Goal: Information Seeking & Learning: Learn about a topic

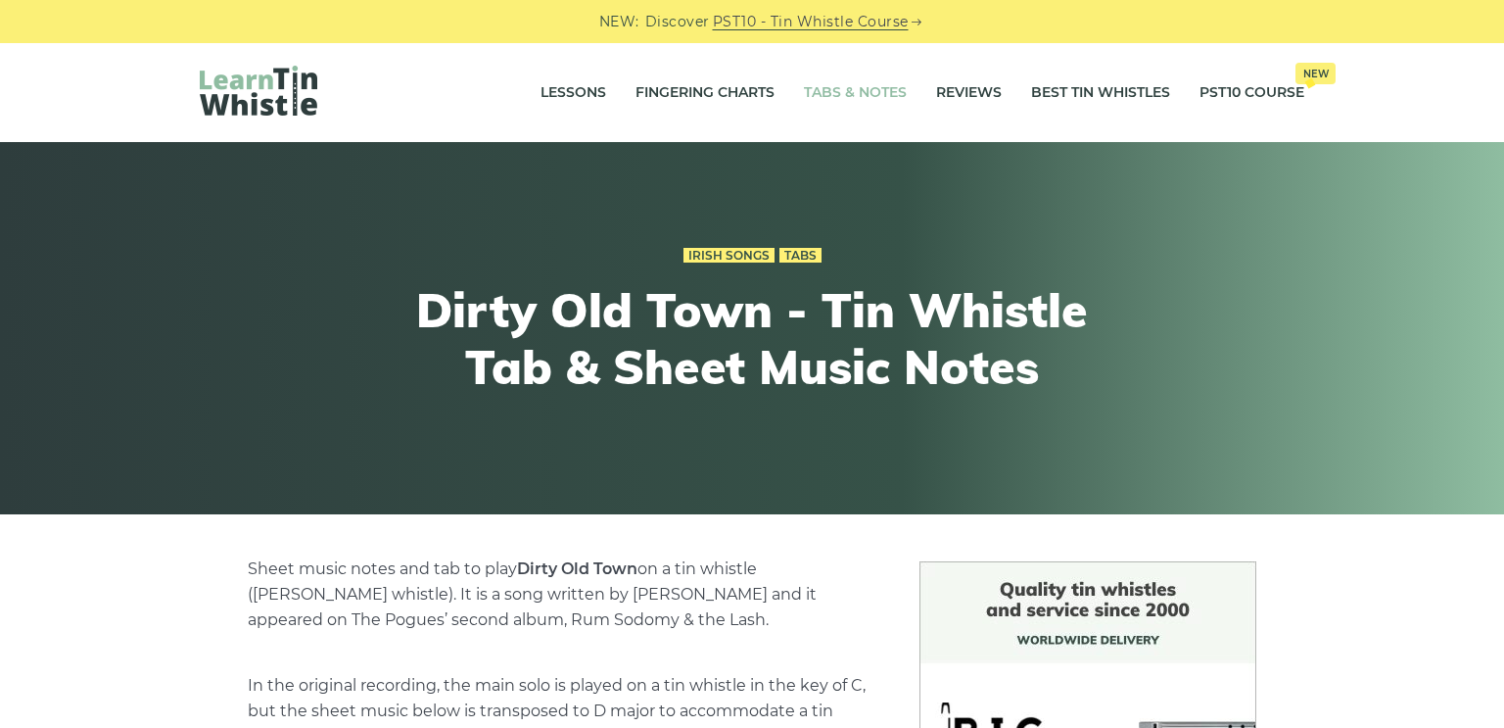
click at [883, 89] on link "Tabs & Notes" at bounding box center [855, 93] width 103 height 49
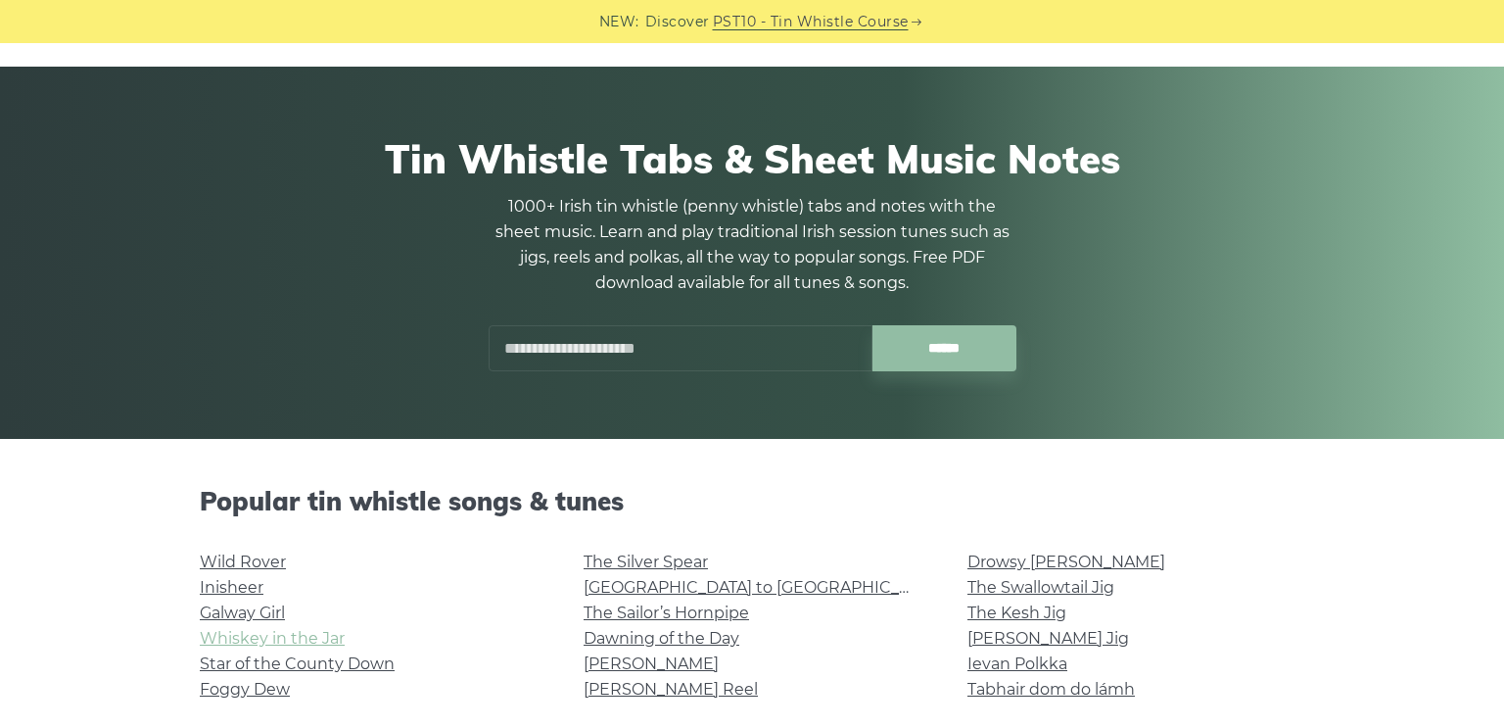
scroll to position [77, 0]
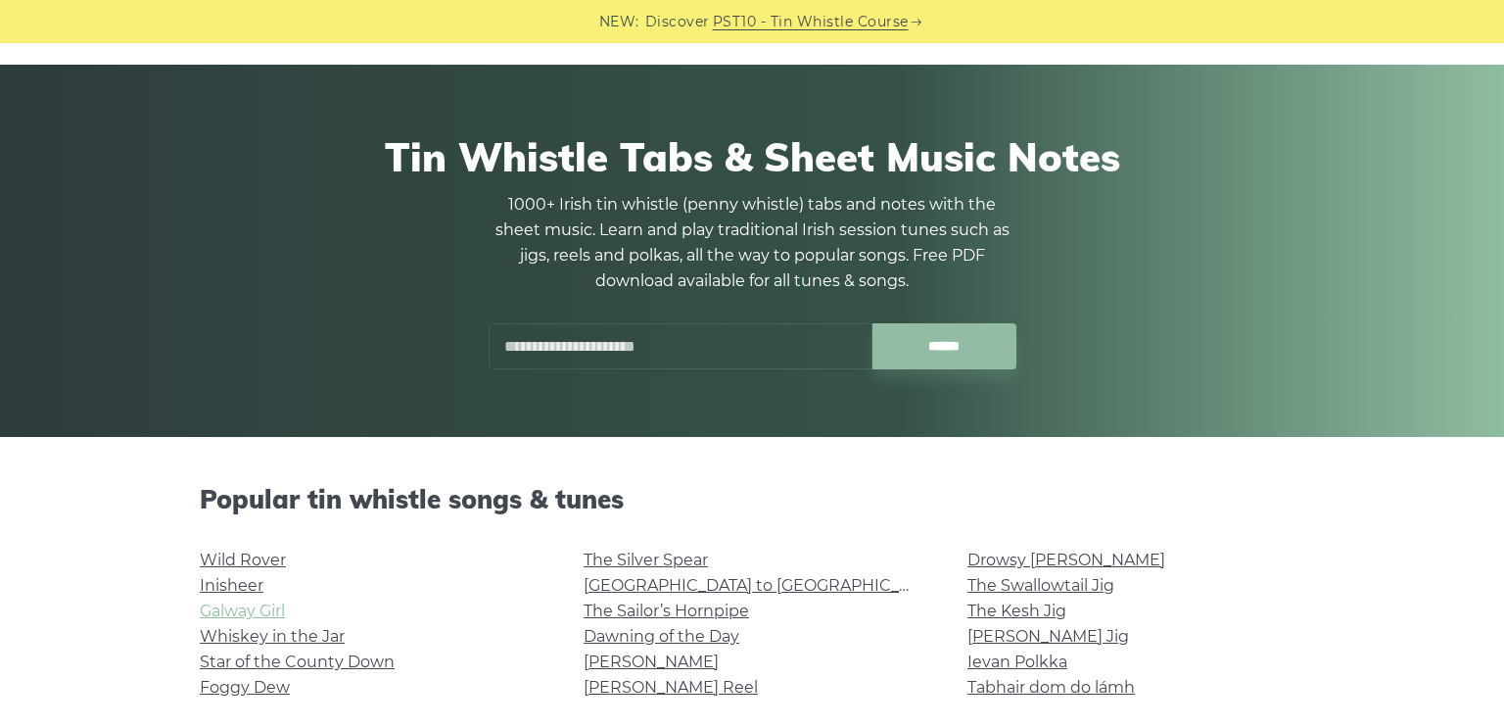
click at [269, 613] on link "Galway Girl" at bounding box center [242, 610] width 85 height 19
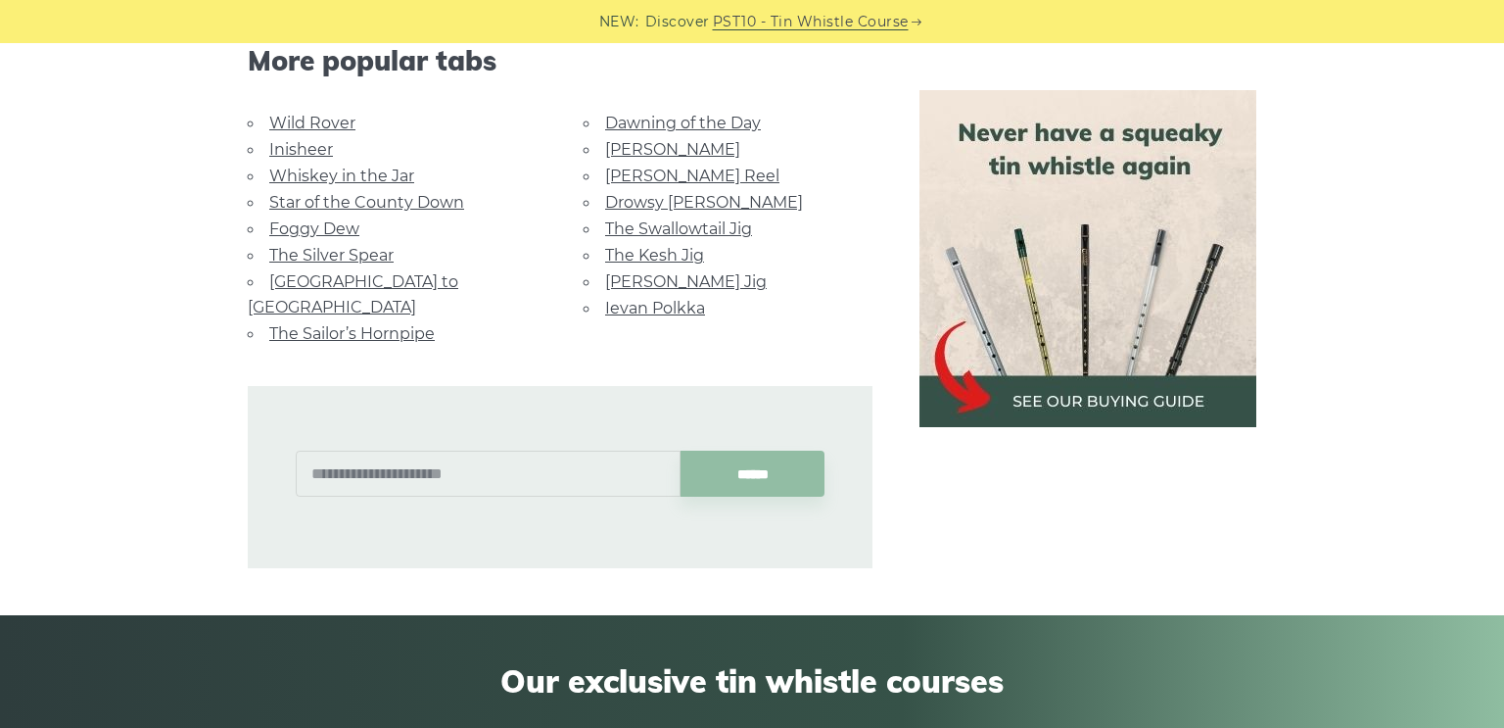
scroll to position [1461, 0]
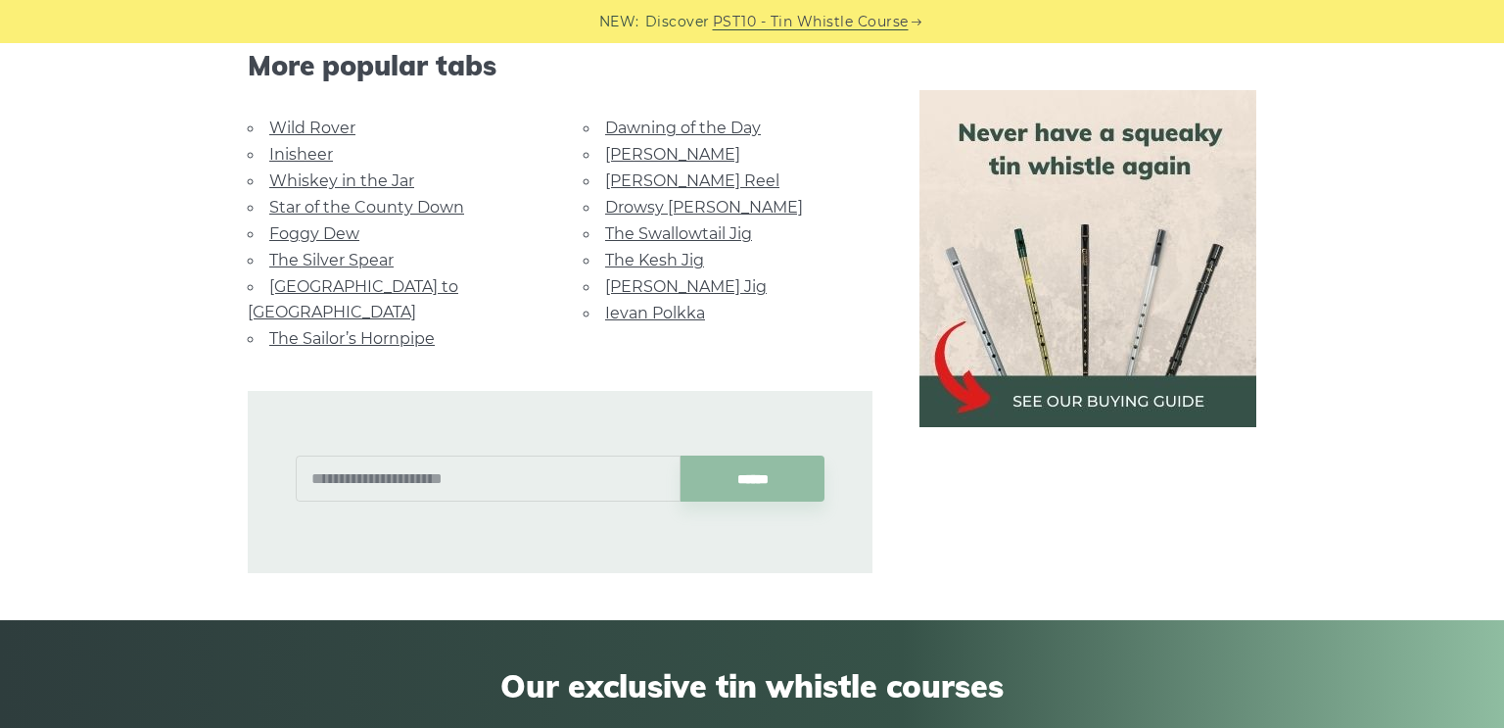
click at [350, 224] on link "Foggy Dew" at bounding box center [314, 233] width 90 height 19
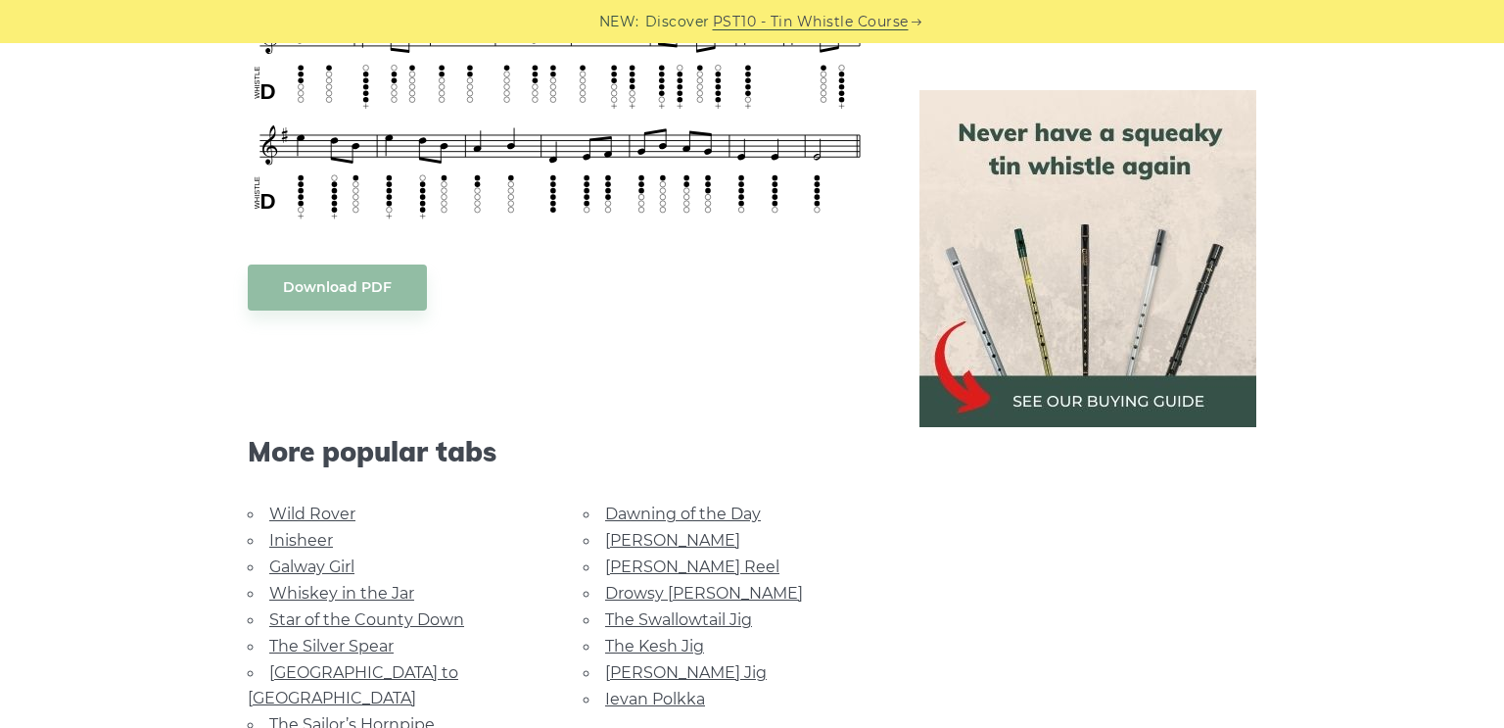
scroll to position [916, 0]
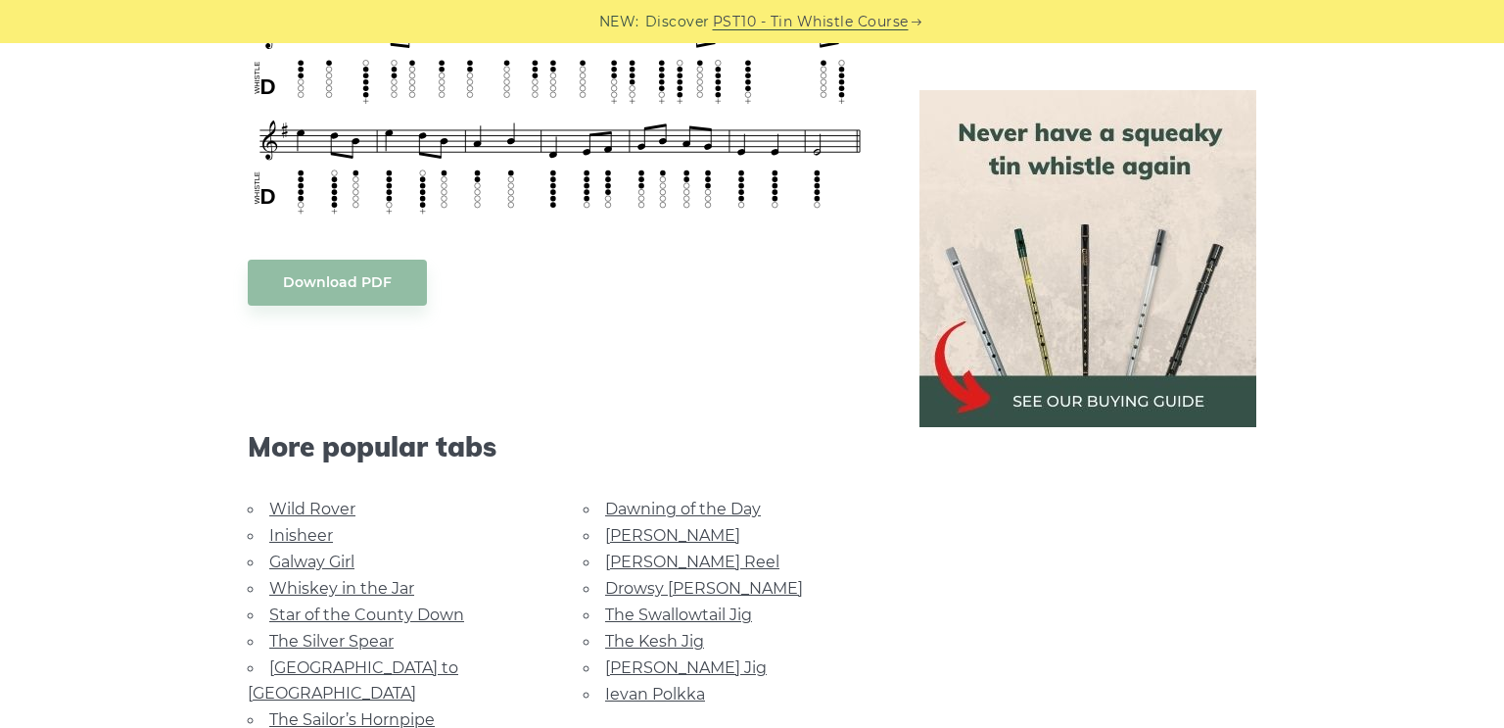
click at [338, 611] on link "Star of the County Down" at bounding box center [366, 614] width 195 height 19
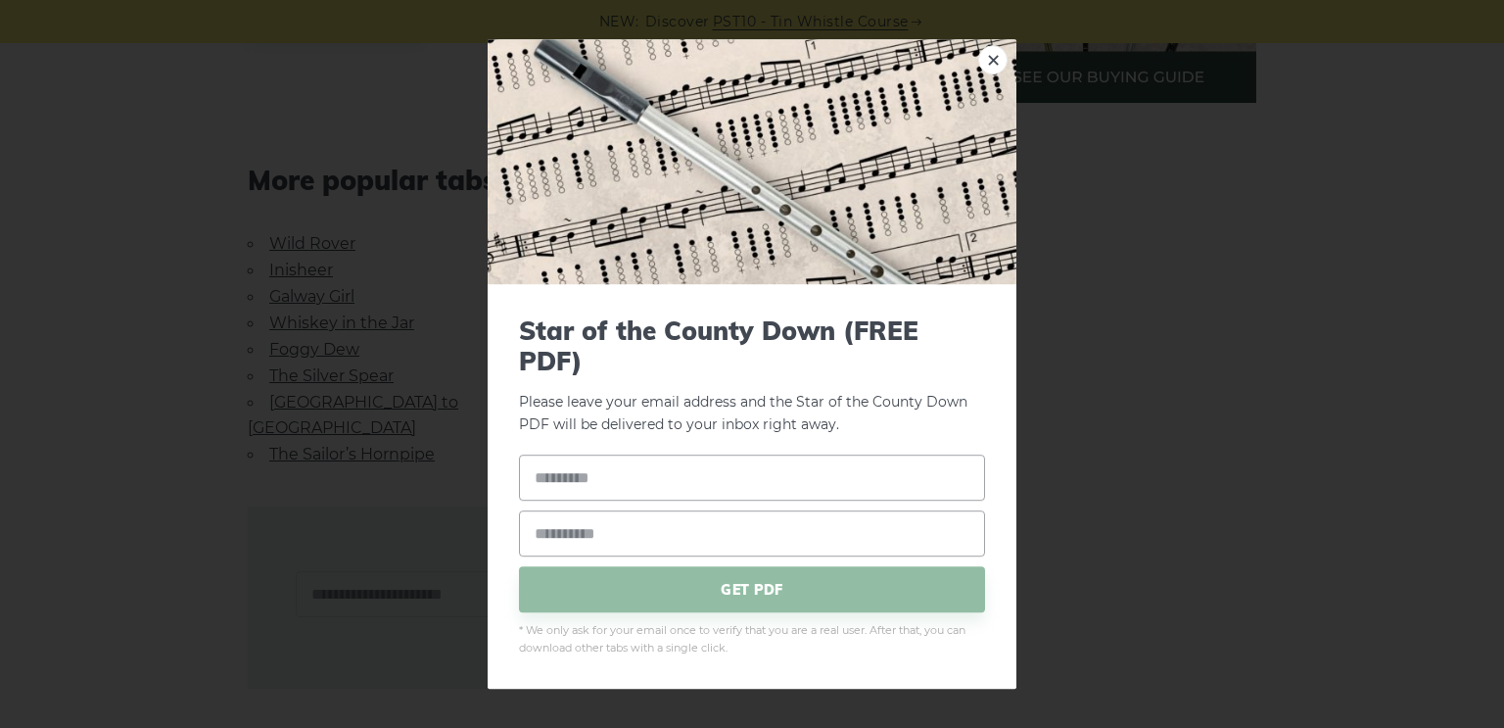
scroll to position [1269, 0]
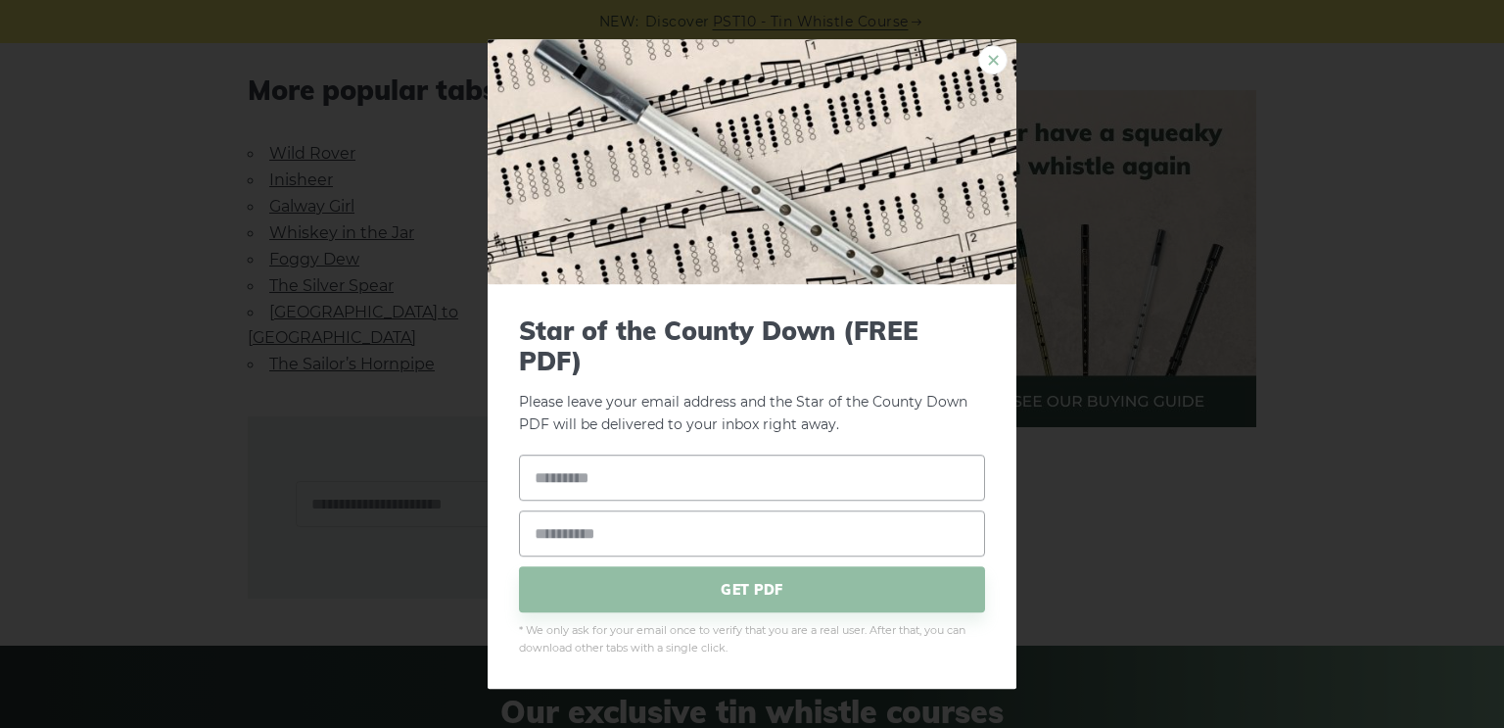
click at [990, 57] on link "×" at bounding box center [992, 59] width 29 height 29
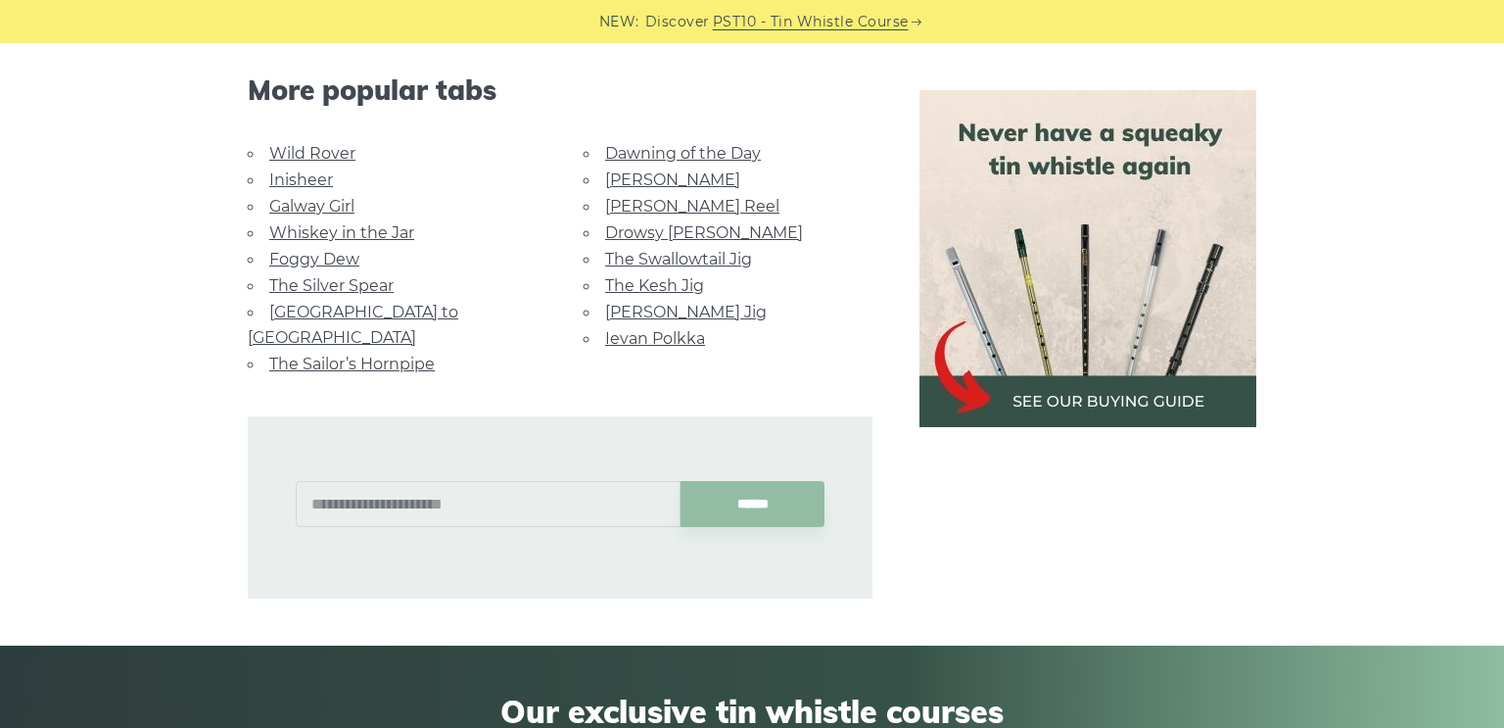
click at [644, 314] on link "[PERSON_NAME] Jig" at bounding box center [686, 312] width 162 height 19
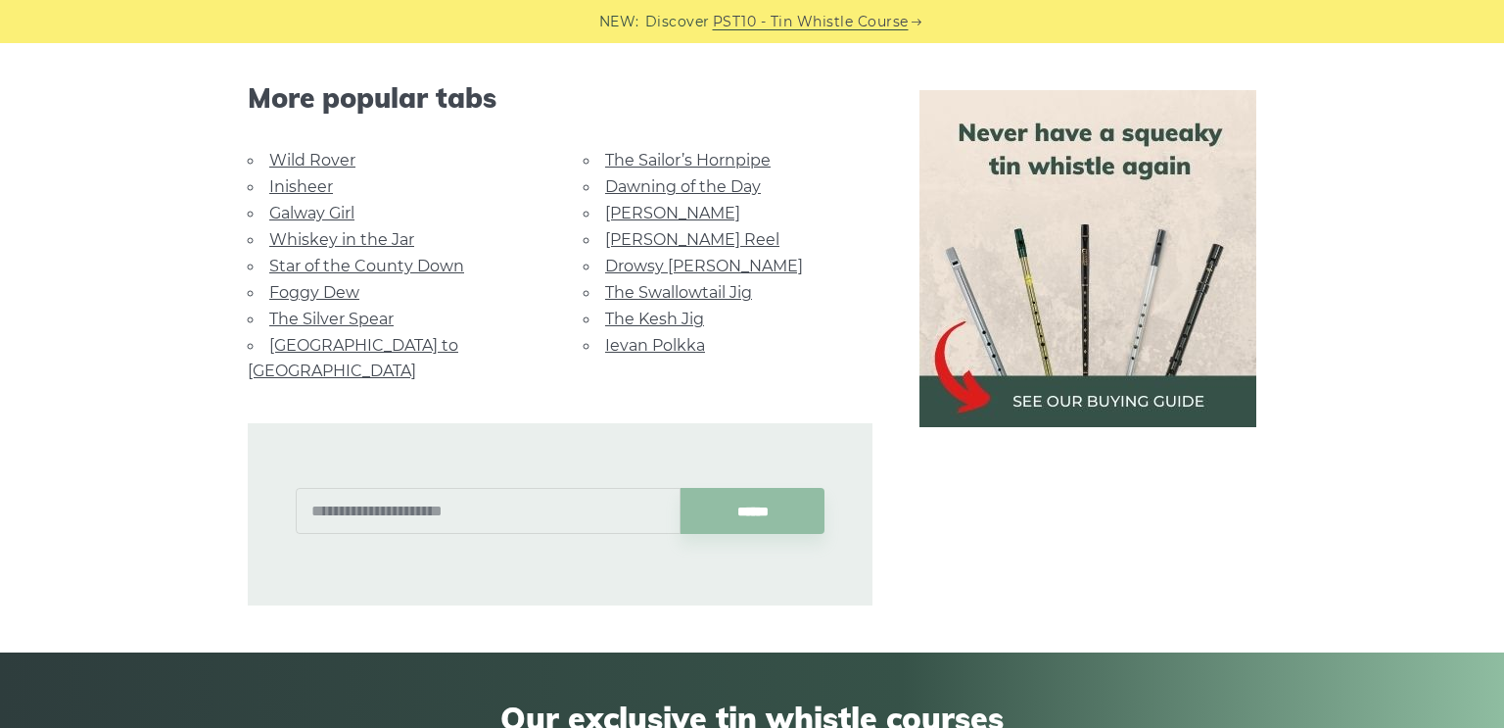
scroll to position [1335, 0]
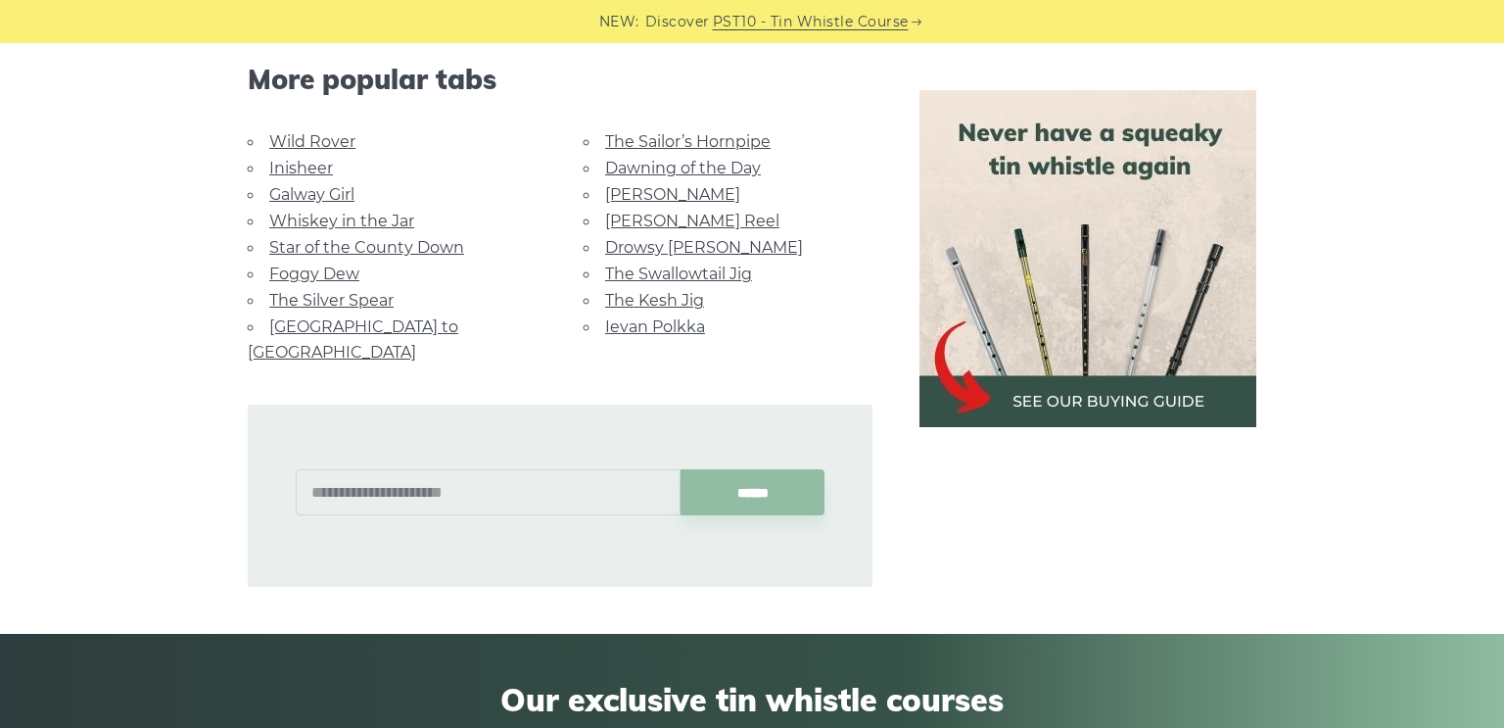
click at [289, 138] on link "Wild Rover" at bounding box center [312, 141] width 86 height 19
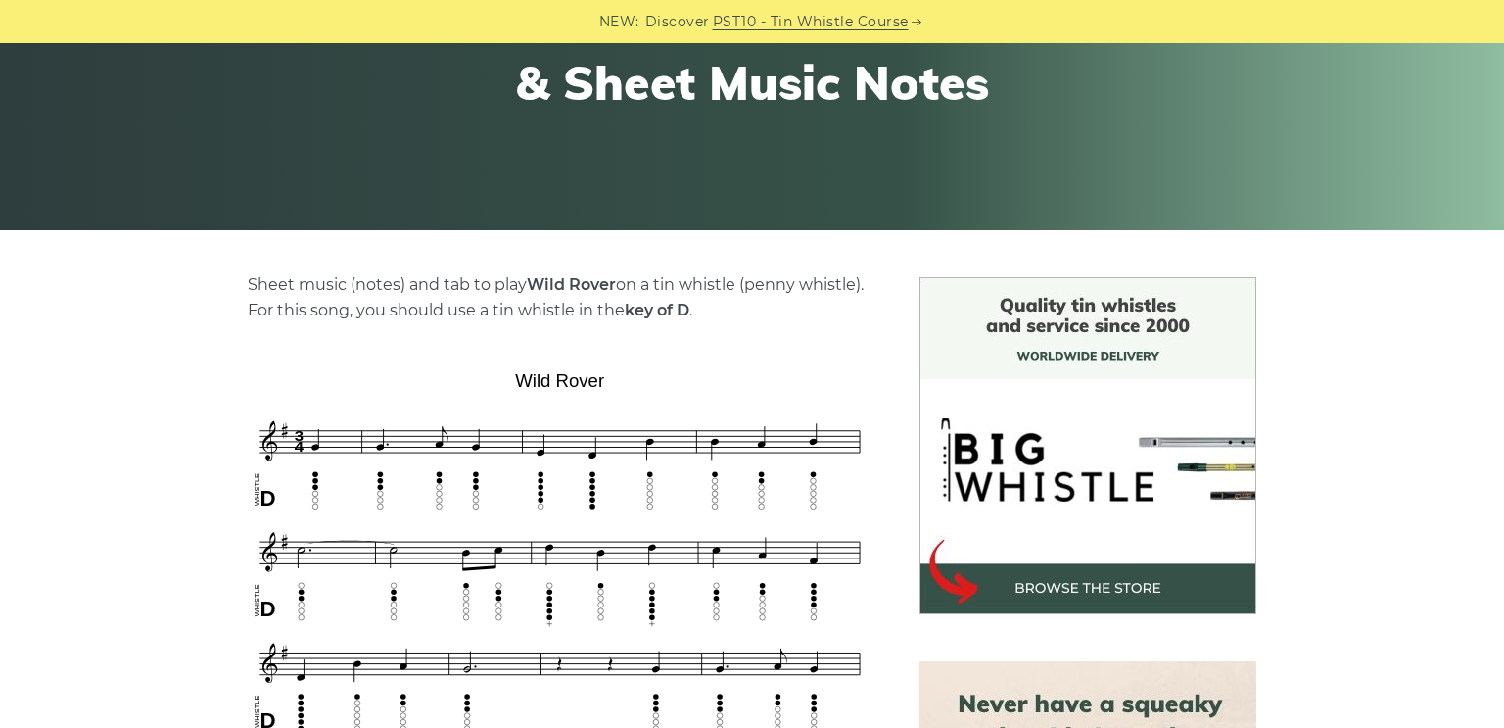
scroll to position [292, 0]
